Goal: Find specific page/section: Find specific page/section

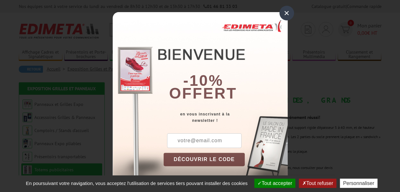
click at [284, 14] on div "×" at bounding box center [286, 13] width 15 height 15
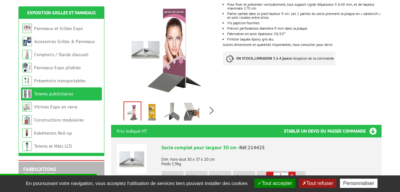
scroll to position [127, 0]
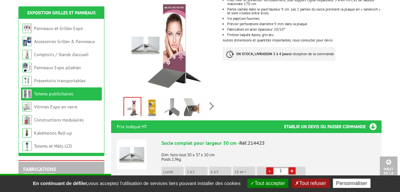
click at [200, 97] on link at bounding box center [192, 108] width 18 height 22
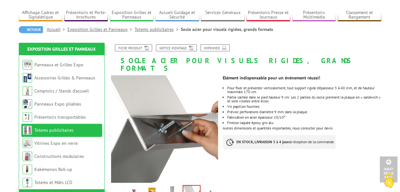
scroll to position [0, 0]
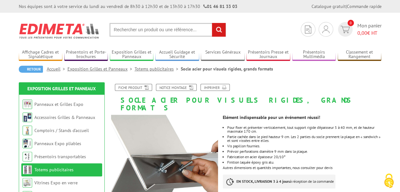
click at [134, 27] on input "text" at bounding box center [167, 30] width 116 height 14
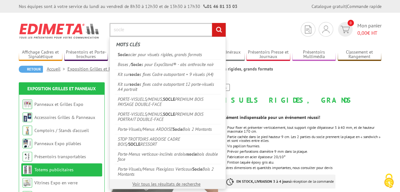
type input "socle"
click at [212, 23] on input "rechercher" at bounding box center [219, 30] width 14 height 14
